Goal: Information Seeking & Learning: Find specific fact

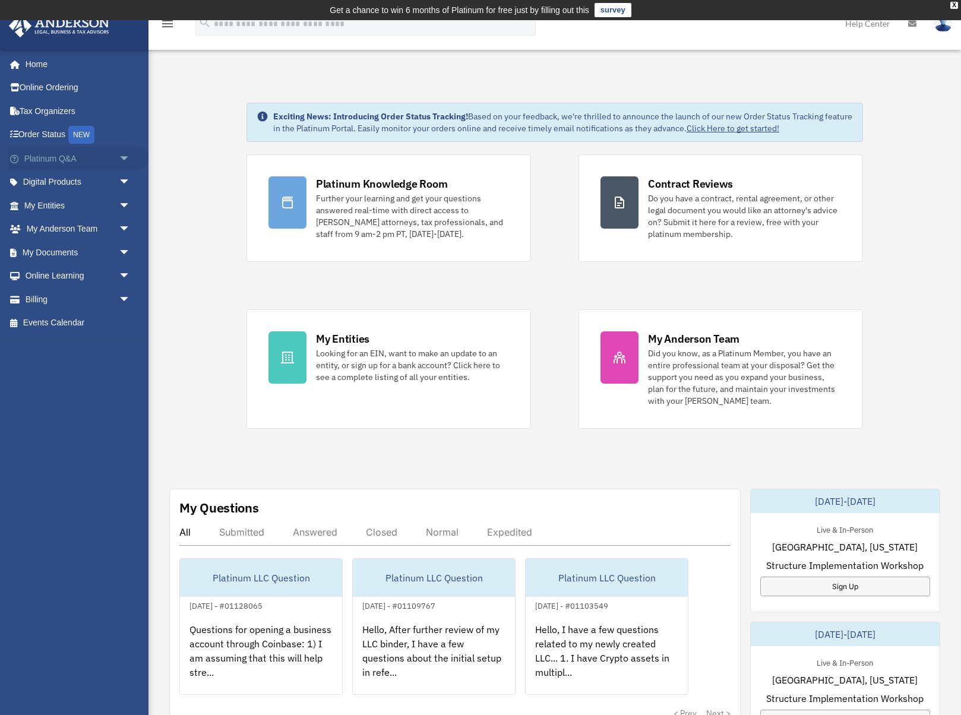
click at [50, 158] on link "Platinum Q&A arrow_drop_down" at bounding box center [78, 159] width 140 height 24
click at [124, 159] on span "arrow_drop_down" at bounding box center [131, 159] width 24 height 24
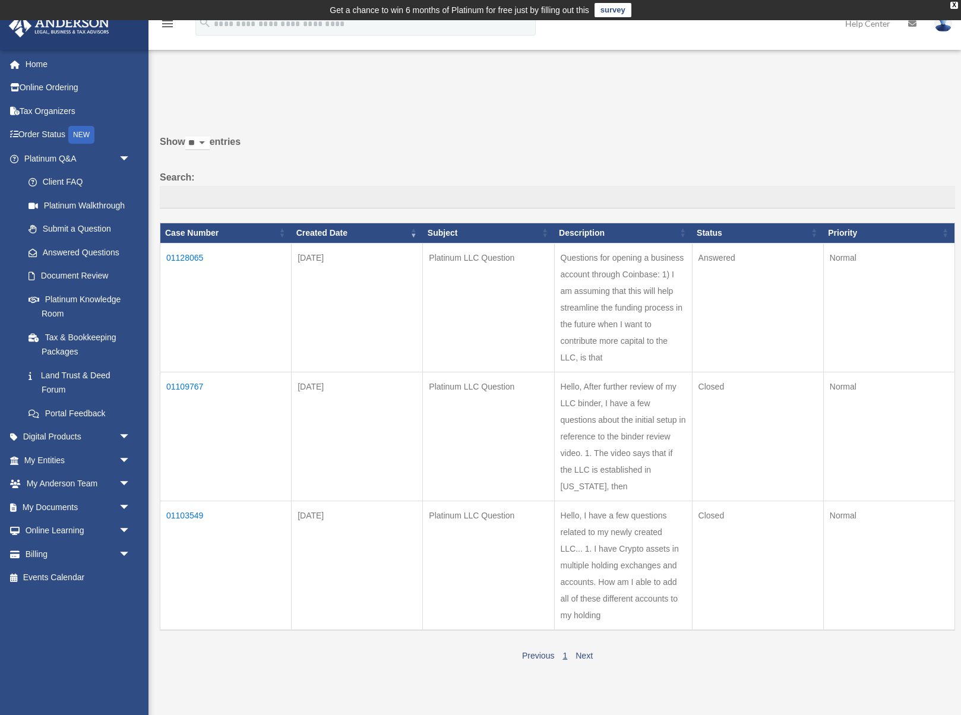
click at [195, 258] on td "01128065" at bounding box center [225, 307] width 131 height 129
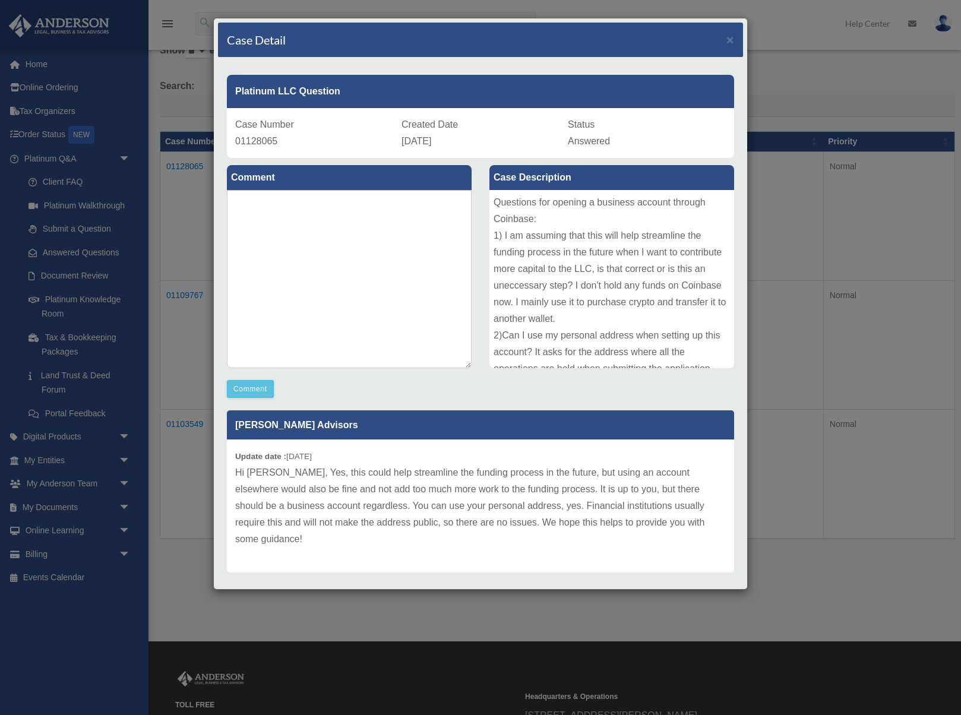
scroll to position [116, 0]
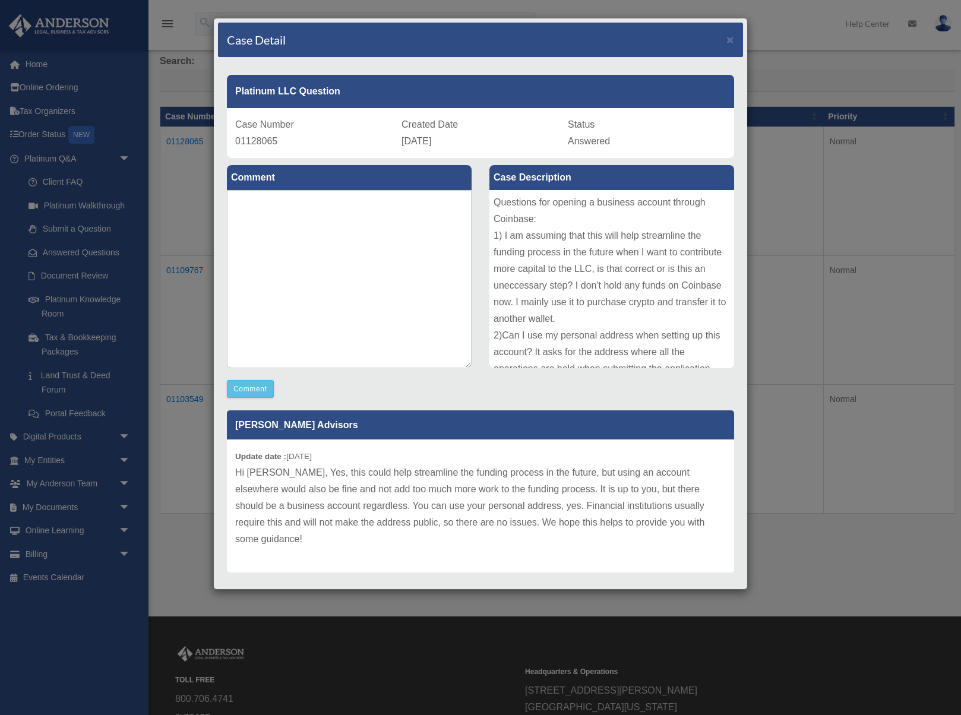
click at [634, 317] on div "Questions for opening a business account through Coinbase: 1) I am assuming tha…" at bounding box center [611, 279] width 245 height 178
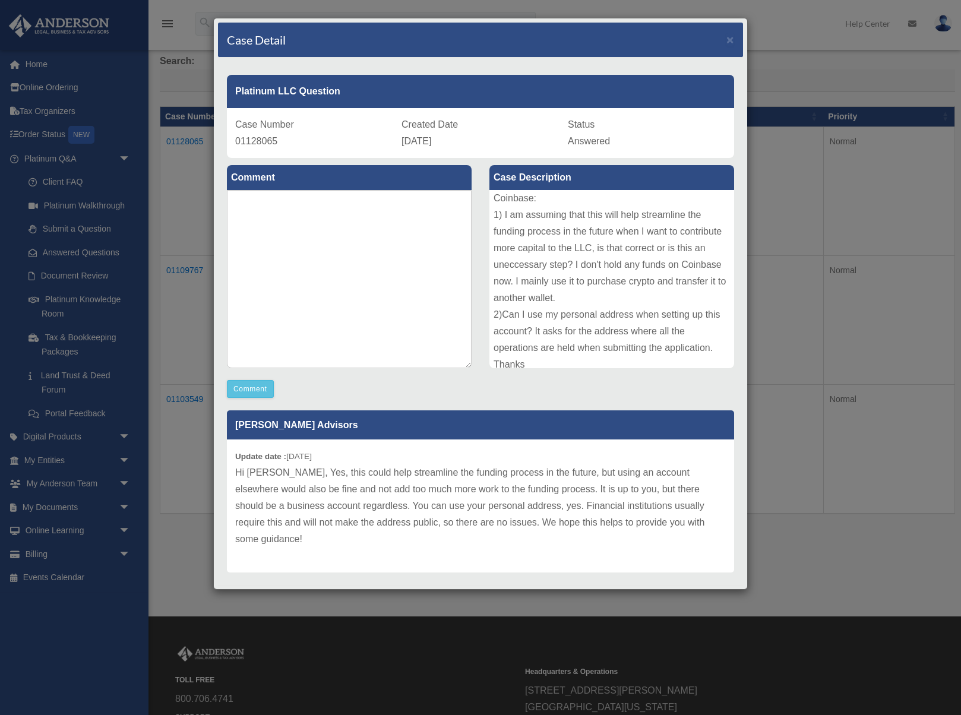
scroll to position [30, 0]
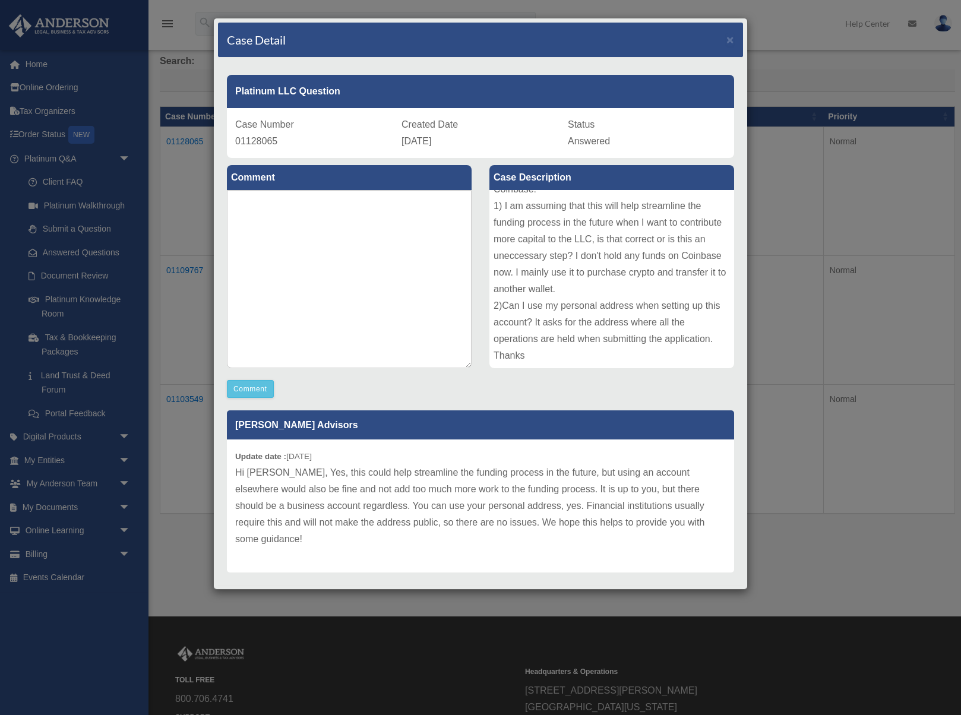
click at [779, 290] on div "Case Detail × Platinum LLC Question Case Number 01128065 Created Date September…" at bounding box center [480, 357] width 961 height 715
